Goal: Task Accomplishment & Management: Manage account settings

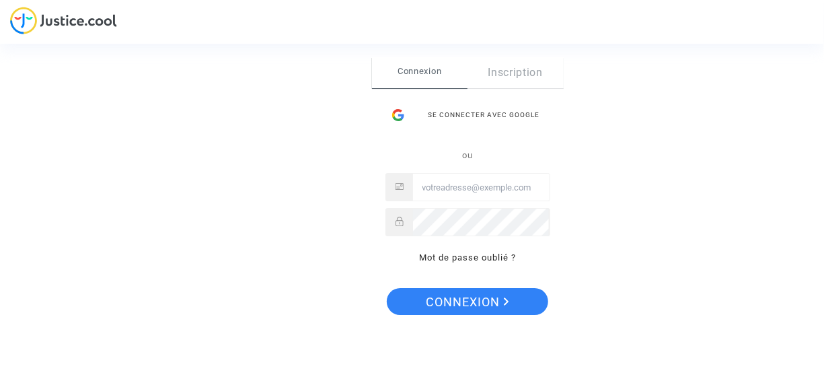
type input "ac.curdel@hotmail.fr"
click at [400, 224] on icon at bounding box center [400, 221] width 8 height 9
click at [612, 209] on div "Se connecter Connexion Inscription Se connecter avec Google ou ac.curdel@hotmai…" at bounding box center [412, 190] width 824 height 381
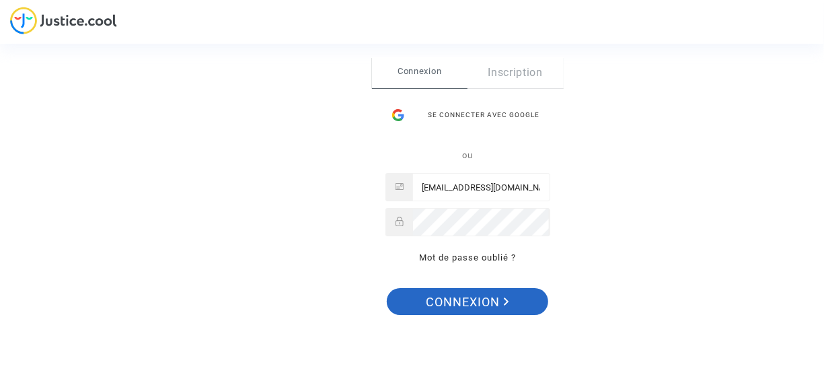
click at [522, 304] on button "Connexion" at bounding box center [468, 301] width 162 height 27
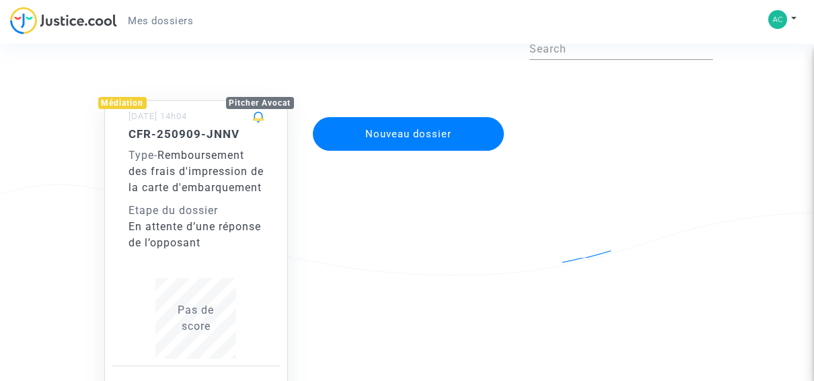
scroll to position [74, 0]
click at [172, 136] on h5 "CFR-250909-JNNV" at bounding box center [197, 133] width 136 height 13
